Goal: Task Accomplishment & Management: Use online tool/utility

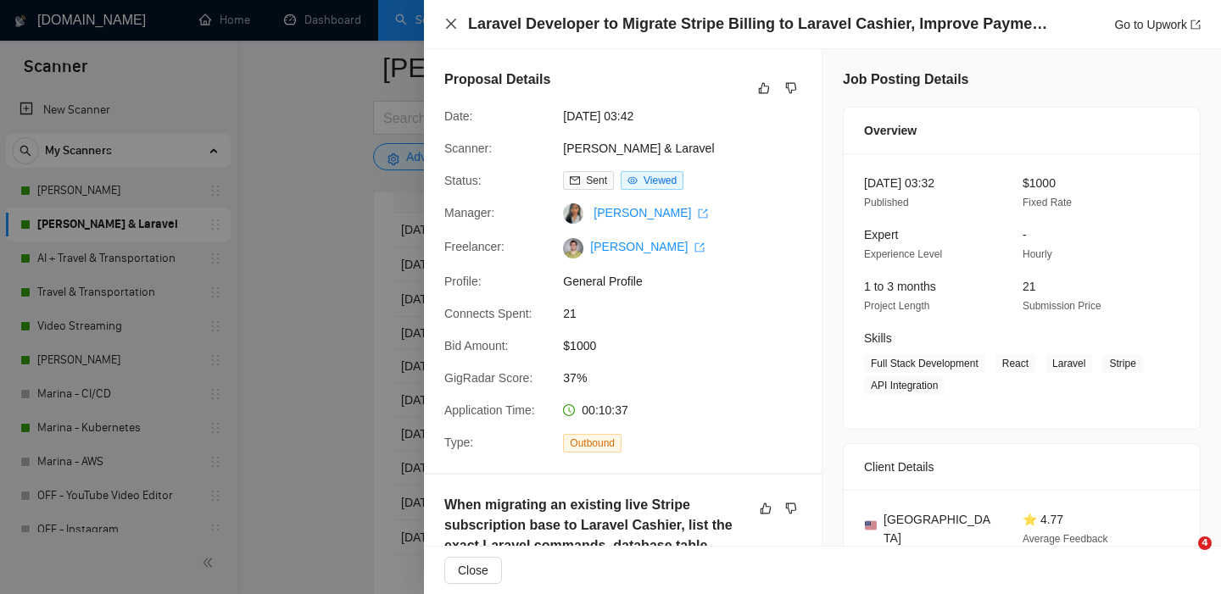
click at [450, 25] on icon "close" at bounding box center [451, 24] width 14 height 14
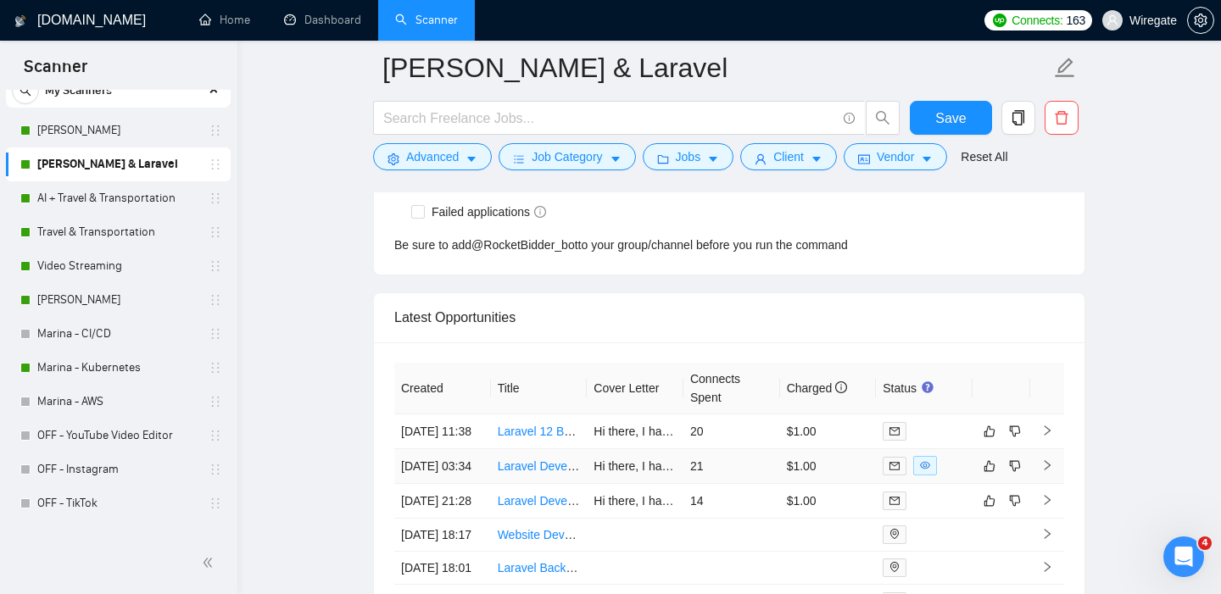
scroll to position [4270, 0]
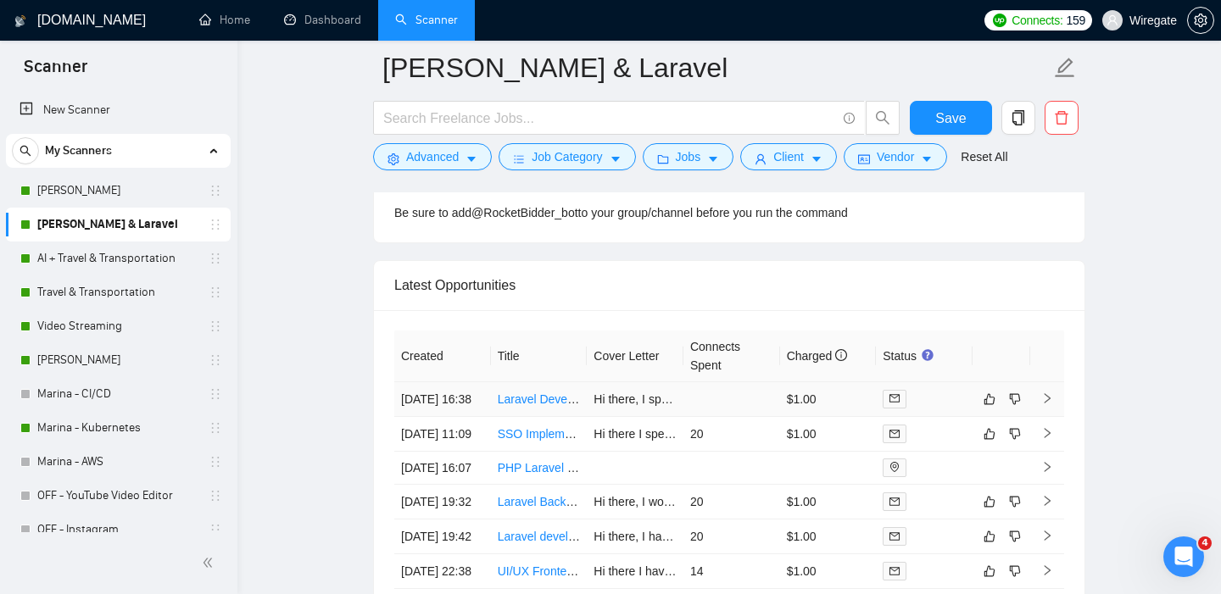
scroll to position [4298, 0]
click at [525, 408] on link "Laravel Developer (Laravel + Filament) for a Custom Social Network" at bounding box center [678, 401] width 360 height 14
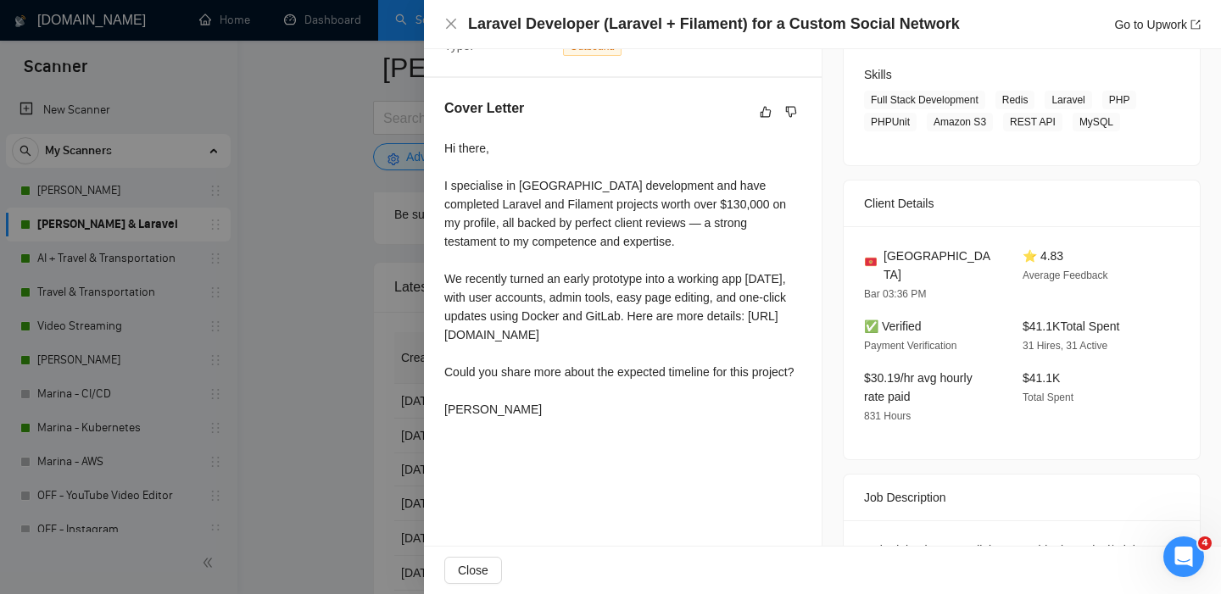
scroll to position [265, 0]
drag, startPoint x: 445, startPoint y: 143, endPoint x: 552, endPoint y: 450, distance: 325.0
click at [553, 418] on div "Hi there, I specialise in Laravel development and have completed Laravel and Fi…" at bounding box center [622, 278] width 357 height 280
copy div "Hi there, I specialise in Laravel development and have completed Laravel and Fi…"
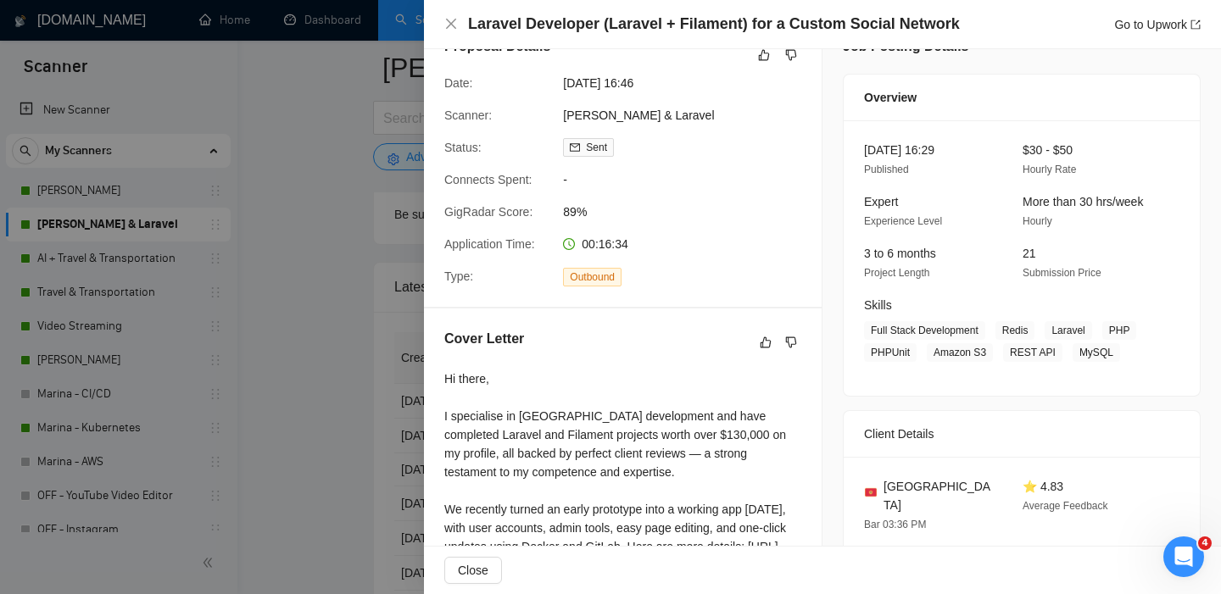
scroll to position [0, 0]
